Goal: Task Accomplishment & Management: Understand process/instructions

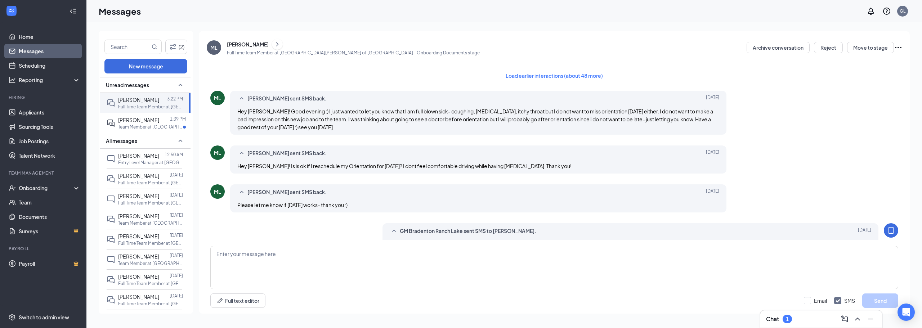
scroll to position [291, 0]
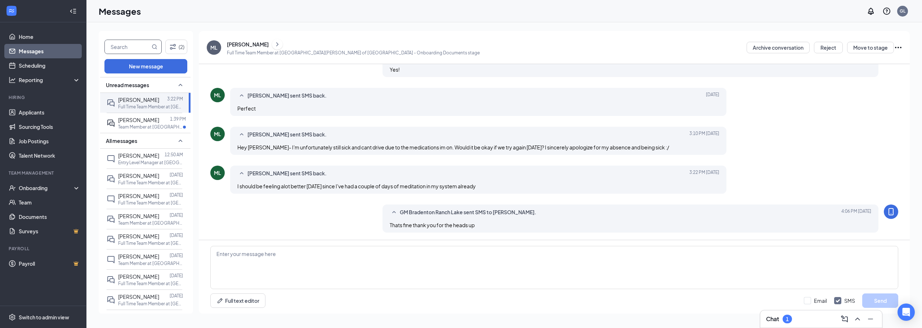
click at [128, 46] on input "text" at bounding box center [127, 47] width 45 height 14
type input "[PERSON_NAME]"
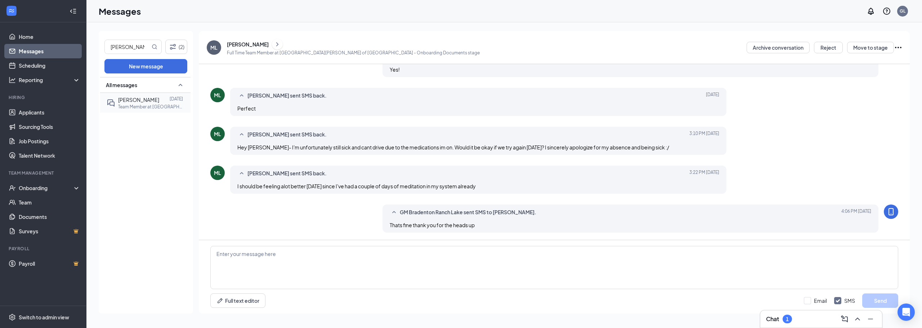
click at [140, 106] on p "Team Member at [GEOGRAPHIC_DATA][PERSON_NAME] of [GEOGRAPHIC_DATA]" at bounding box center [150, 107] width 65 height 6
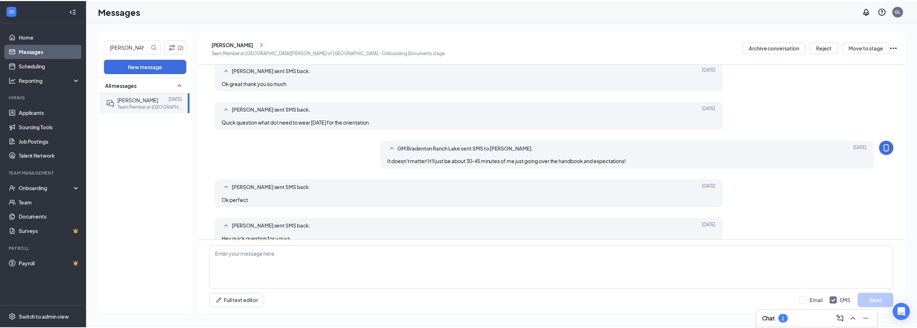
scroll to position [236, 0]
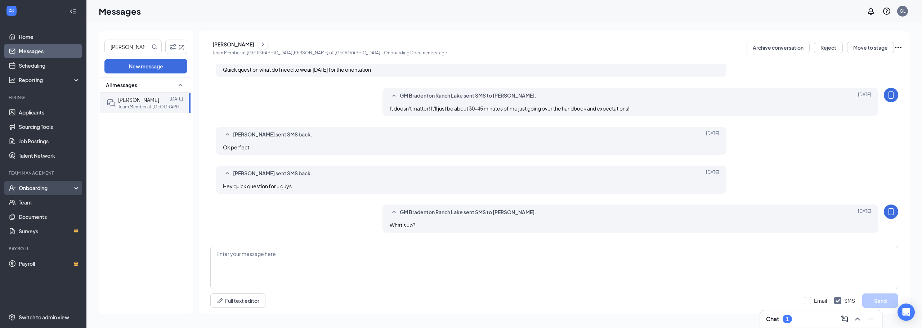
click at [39, 190] on div "Onboarding" at bounding box center [46, 187] width 55 height 7
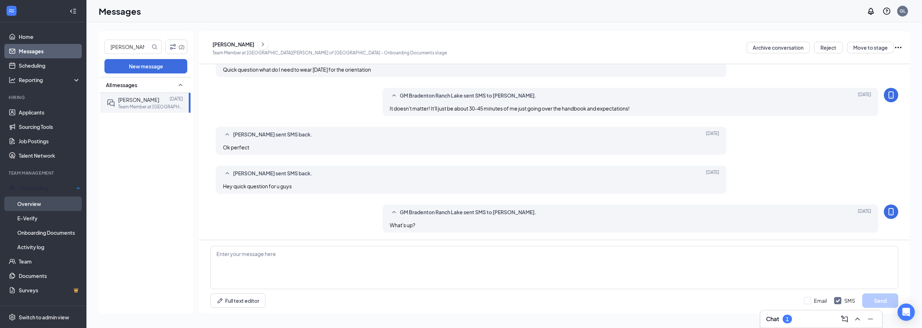
click at [38, 209] on link "Overview" at bounding box center [48, 204] width 63 height 14
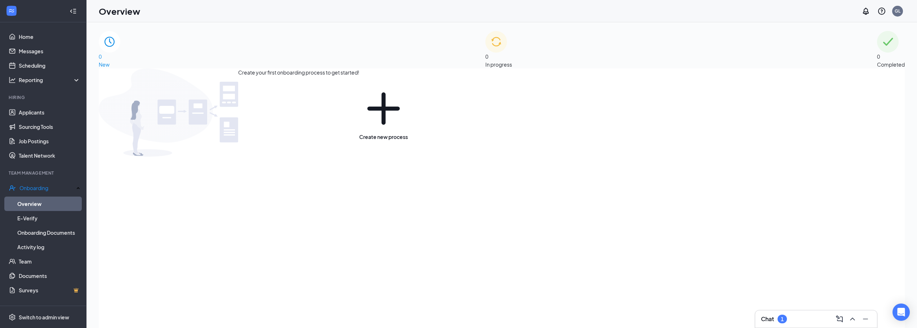
click at [512, 61] on span "In progress" at bounding box center [498, 64] width 27 height 6
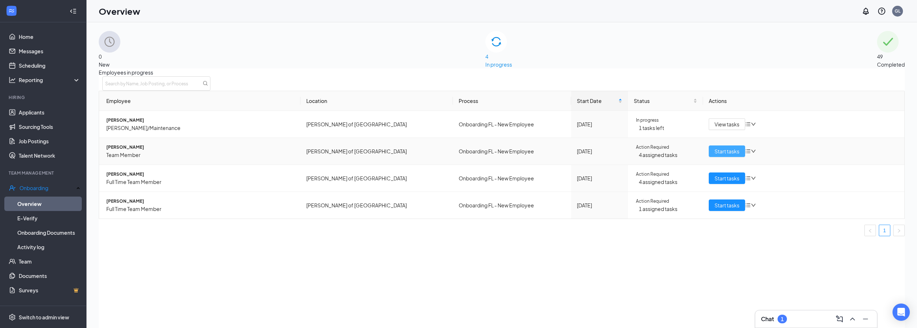
click at [715, 155] on span "Start tasks" at bounding box center [726, 151] width 25 height 8
